Goal: Task Accomplishment & Management: Complete application form

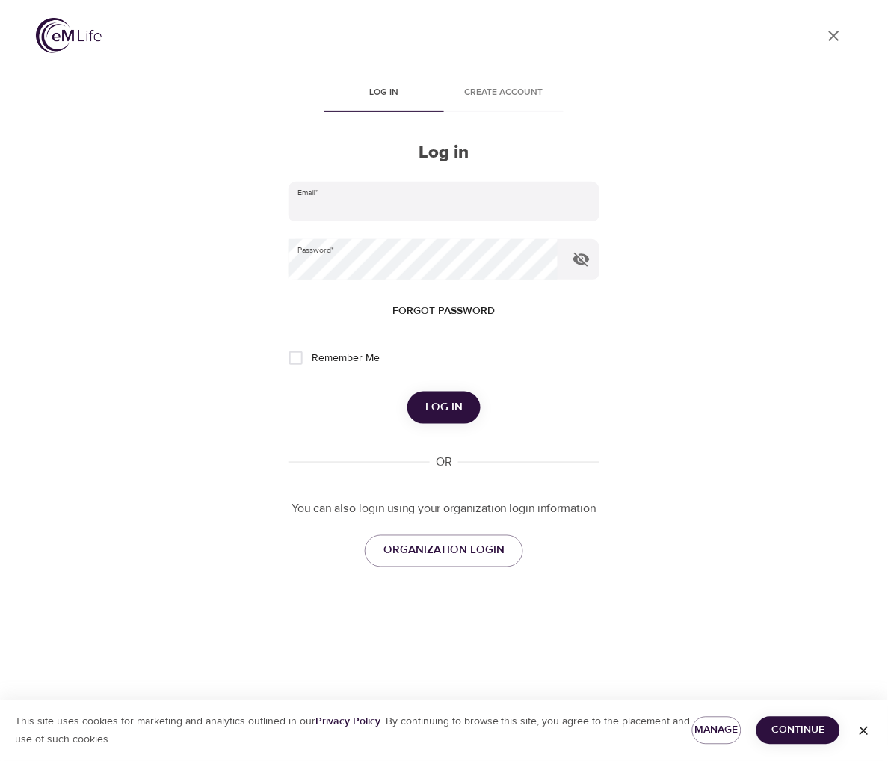
type input "rebecca.guzman@metlife.com"
click at [466, 407] on button "Log in" at bounding box center [443, 407] width 73 height 31
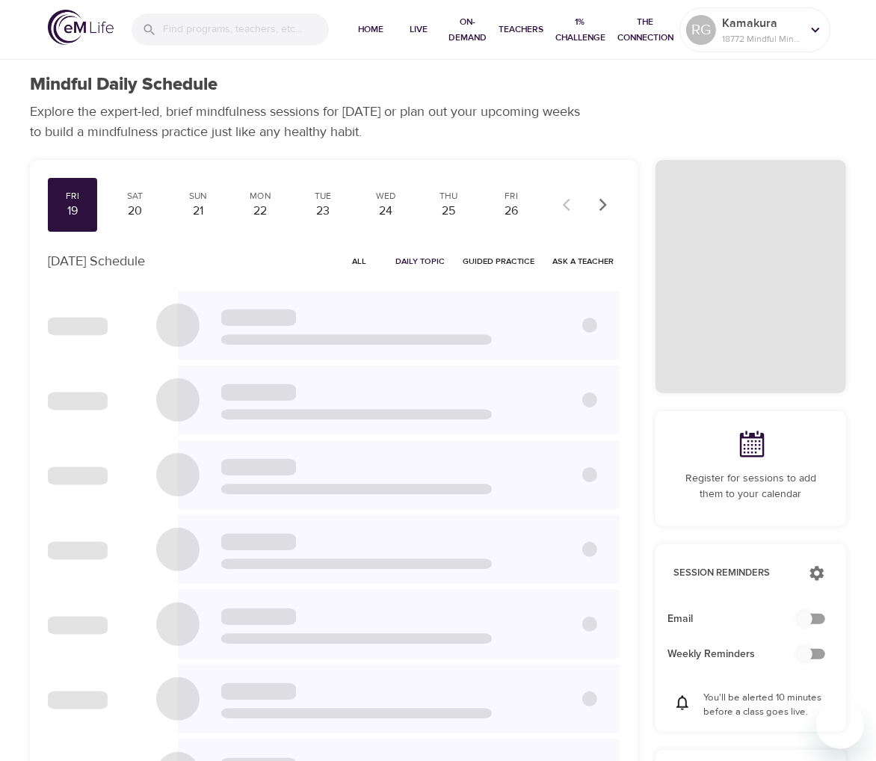
checkbox input "true"
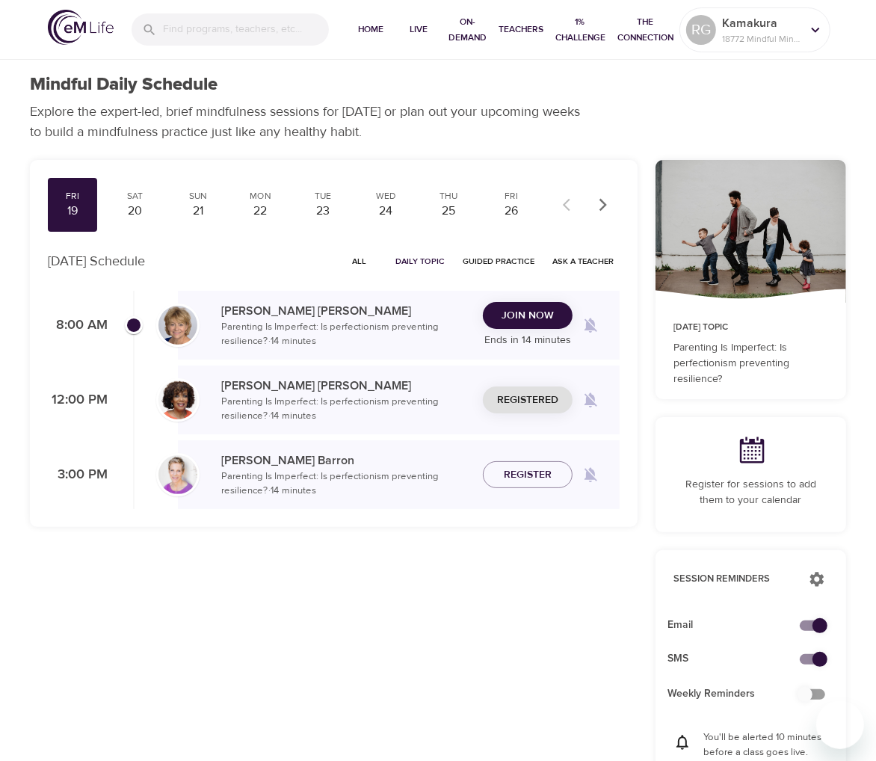
click at [528, 312] on span "Join Now" at bounding box center [528, 315] width 52 height 19
